Goal: Find specific fact: Find specific fact

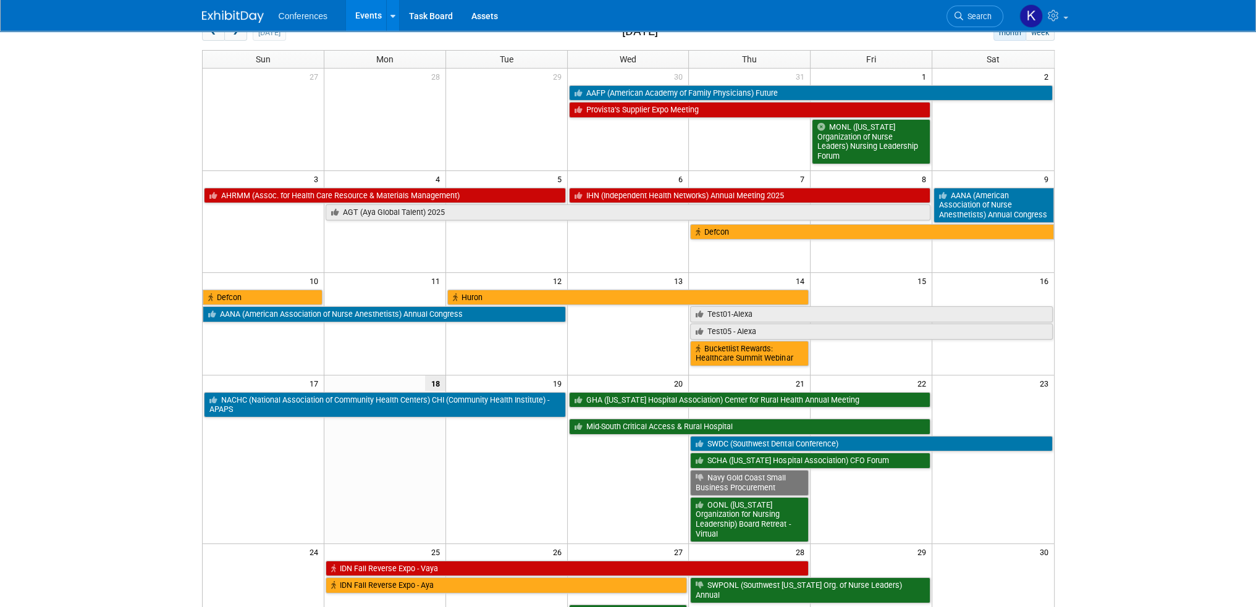
scroll to position [82, 0]
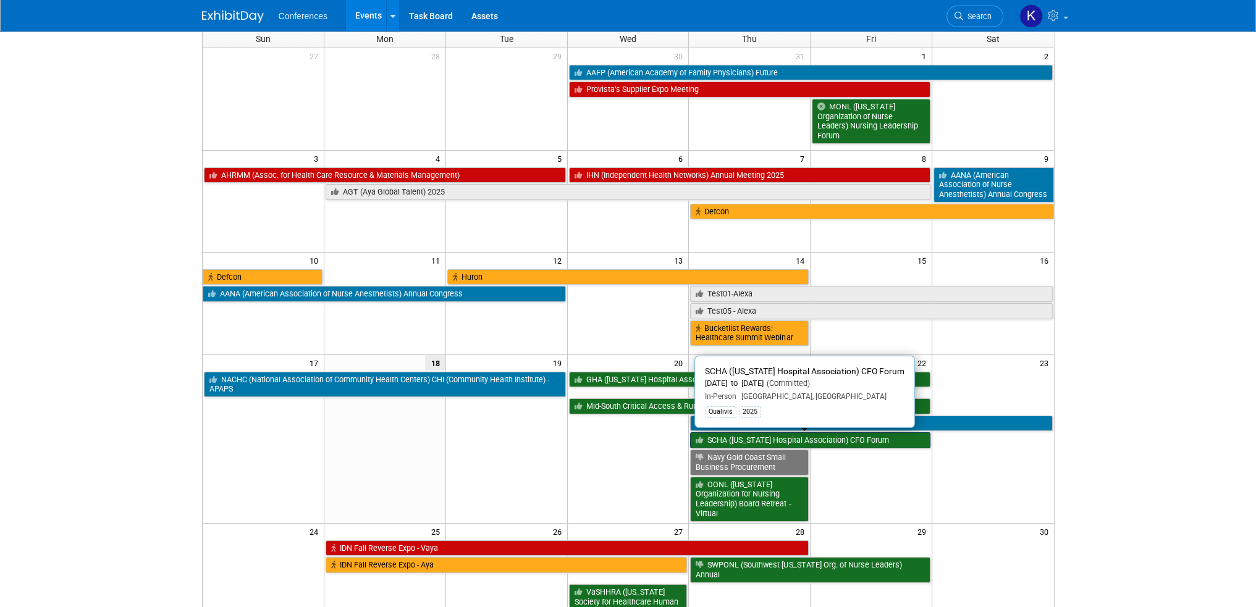
click at [889, 442] on link "SCHA ([US_STATE] Hospital Association) CFO Forum" at bounding box center [810, 441] width 240 height 16
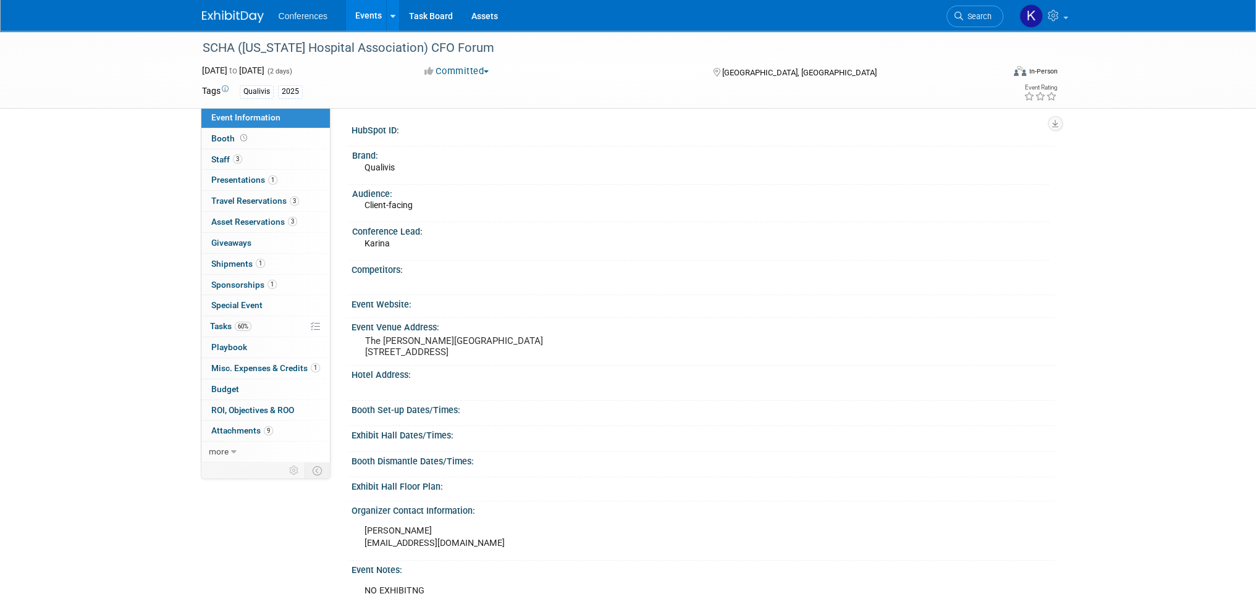
drag, startPoint x: 365, startPoint y: 360, endPoint x: 424, endPoint y: 361, distance: 59.3
click at [424, 358] on pre "The [PERSON_NAME][GEOGRAPHIC_DATA] [STREET_ADDRESS]" at bounding box center [498, 347] width 266 height 22
copy pre "[GEOGRAPHIC_DATA], [GEOGRAPHIC_DATA]"
